Goal: Navigation & Orientation: Go to known website

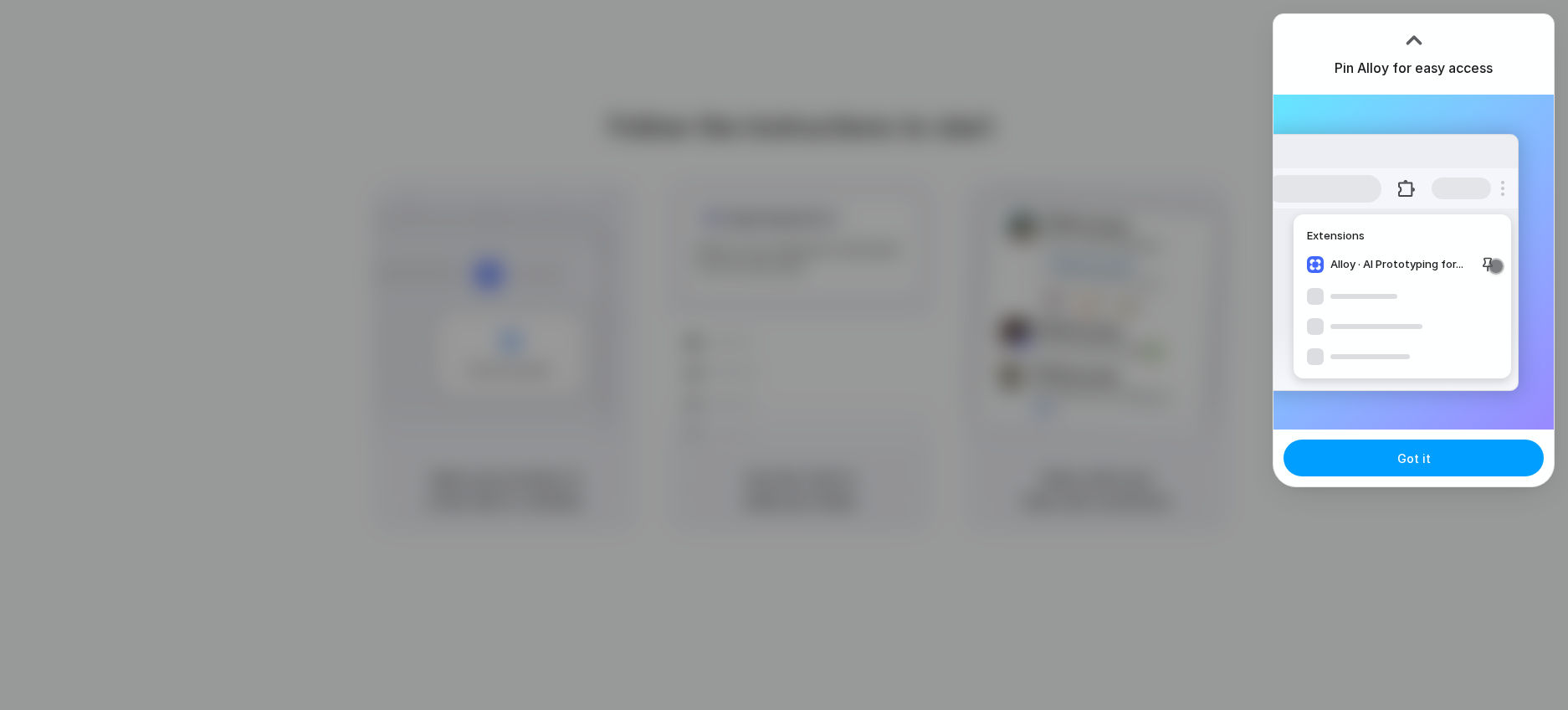
click at [1392, 462] on button "Got it" at bounding box center [1414, 458] width 261 height 37
